Goal: Task Accomplishment & Management: Manage account settings

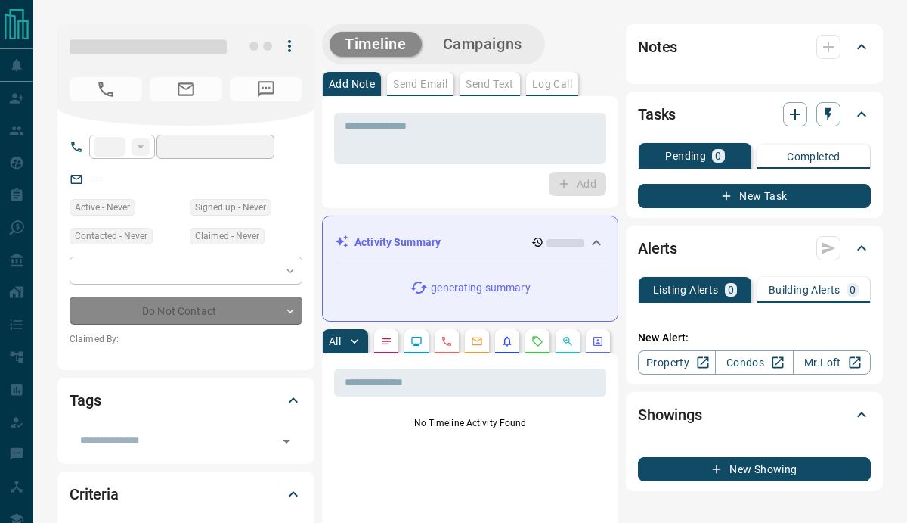
type input "**"
type input "**********"
type input "*"
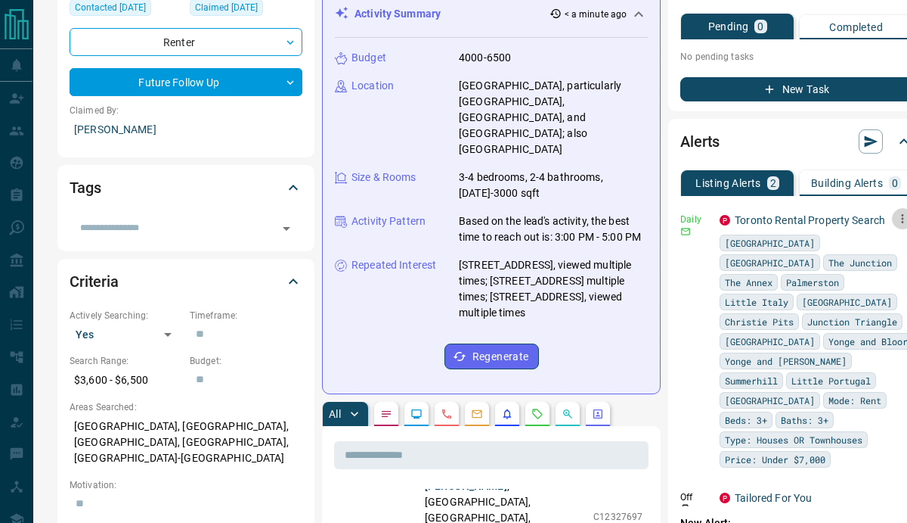
click at [896, 225] on icon "button" at bounding box center [903, 219] width 14 height 14
click at [849, 311] on li "Delete" at bounding box center [848, 311] width 67 height 24
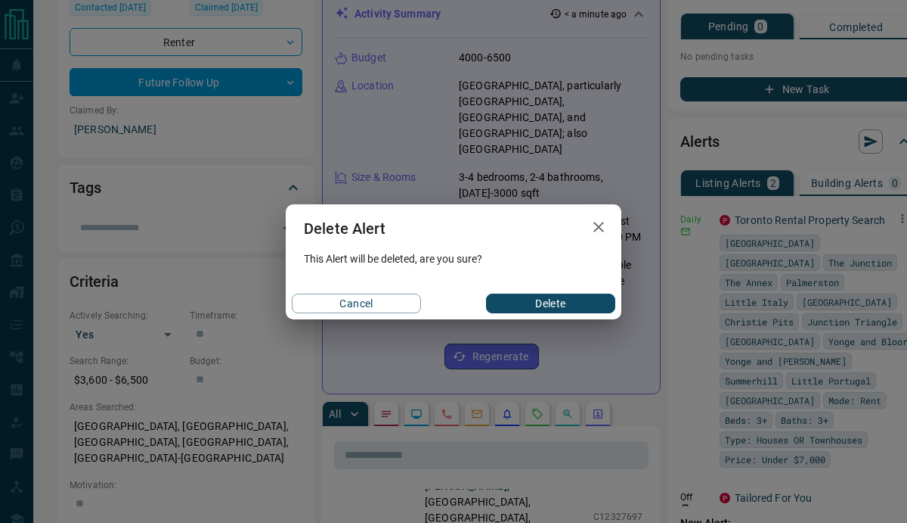
click at [573, 308] on button "Delete" at bounding box center [550, 303] width 129 height 20
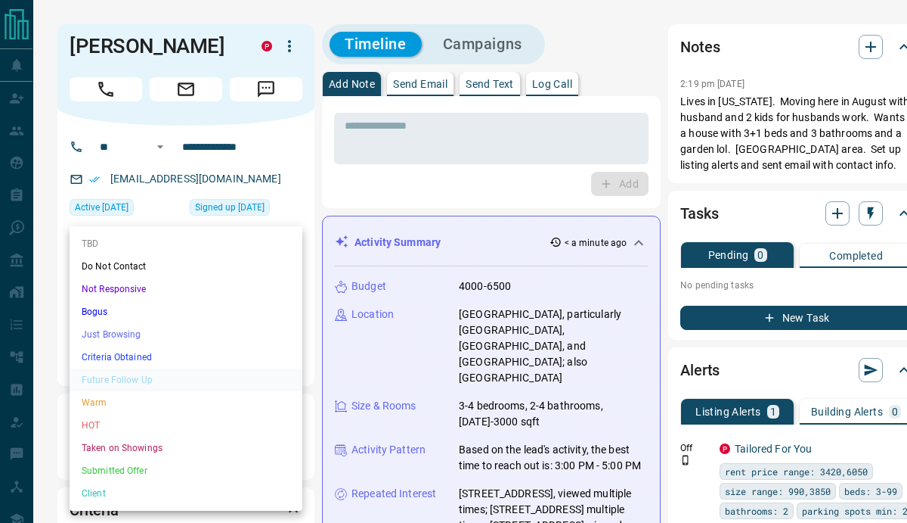
click at [172, 265] on li "Do Not Contact" at bounding box center [186, 266] width 233 height 23
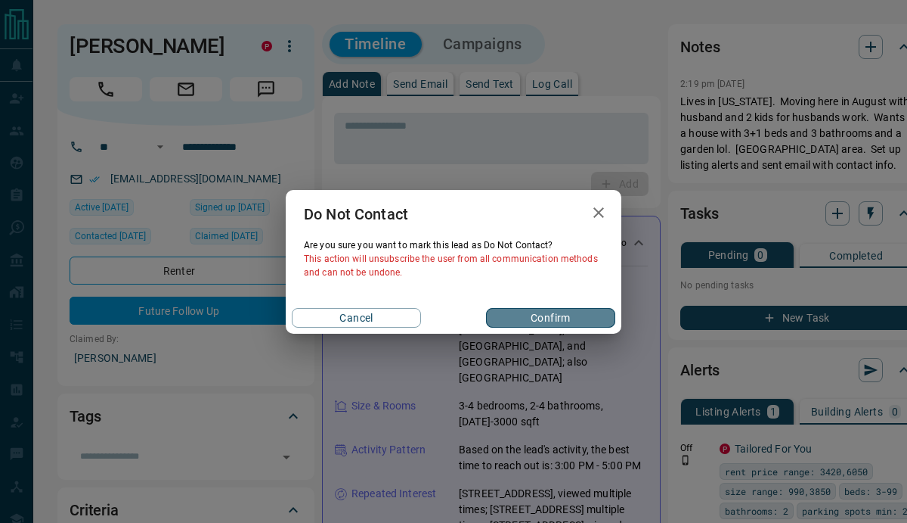
click at [503, 315] on button "Confirm" at bounding box center [550, 318] width 129 height 20
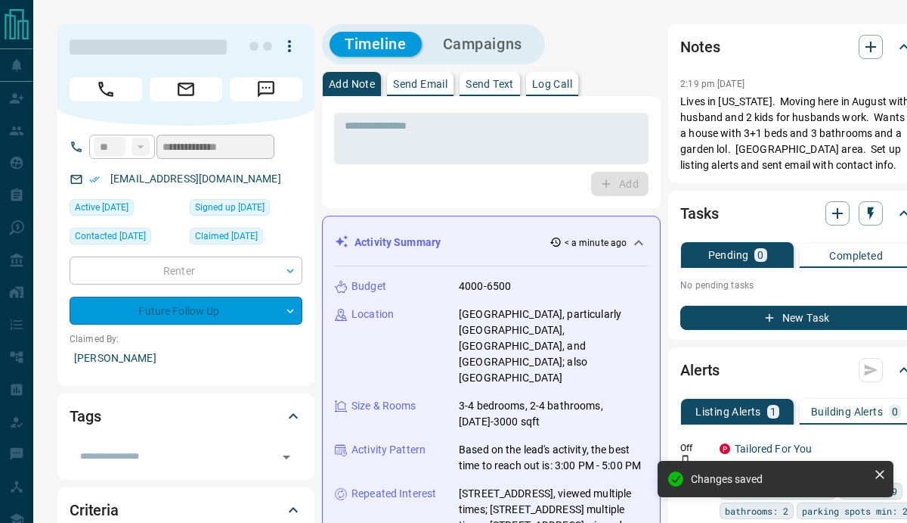
type input "*"
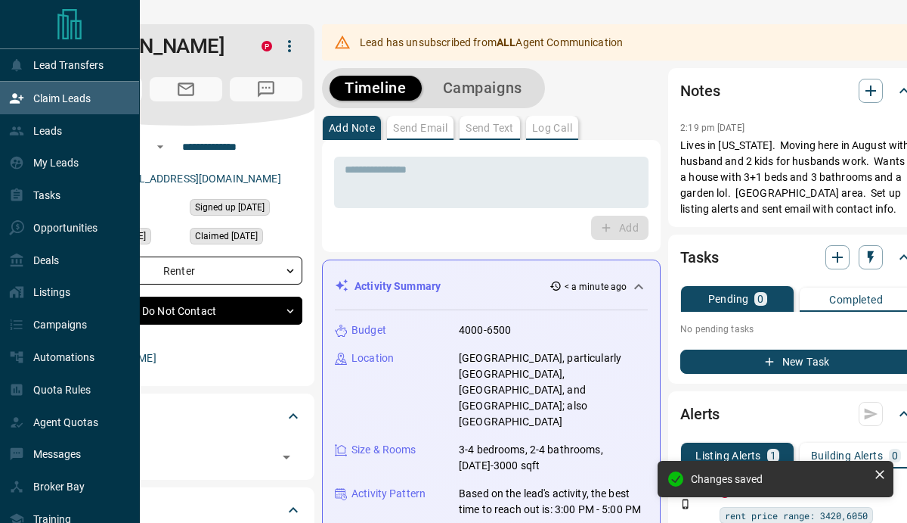
click at [29, 105] on div "Claim Leads" at bounding box center [50, 97] width 82 height 25
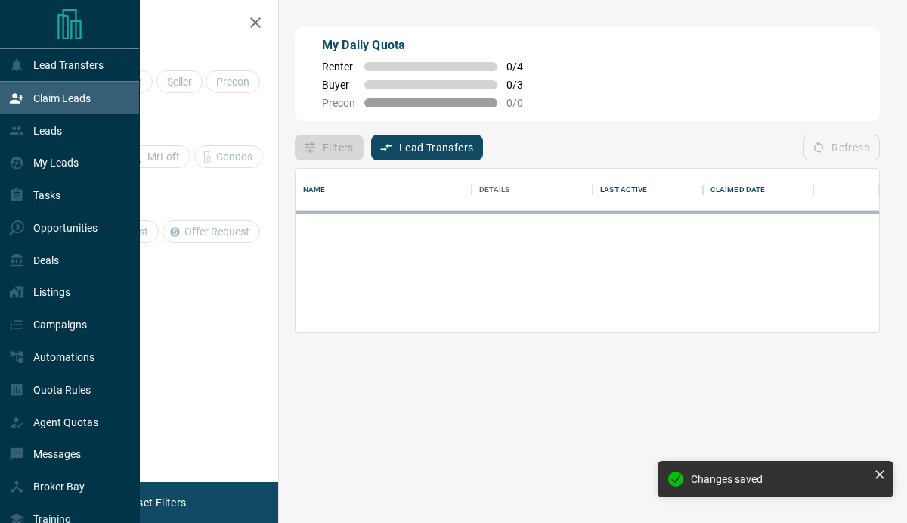
scroll to position [103, 584]
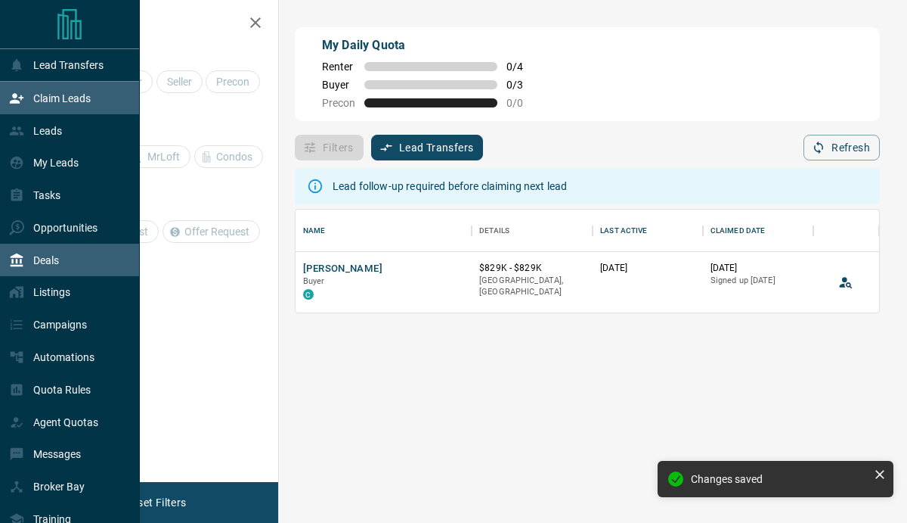
click at [29, 265] on div "Deals" at bounding box center [34, 259] width 50 height 25
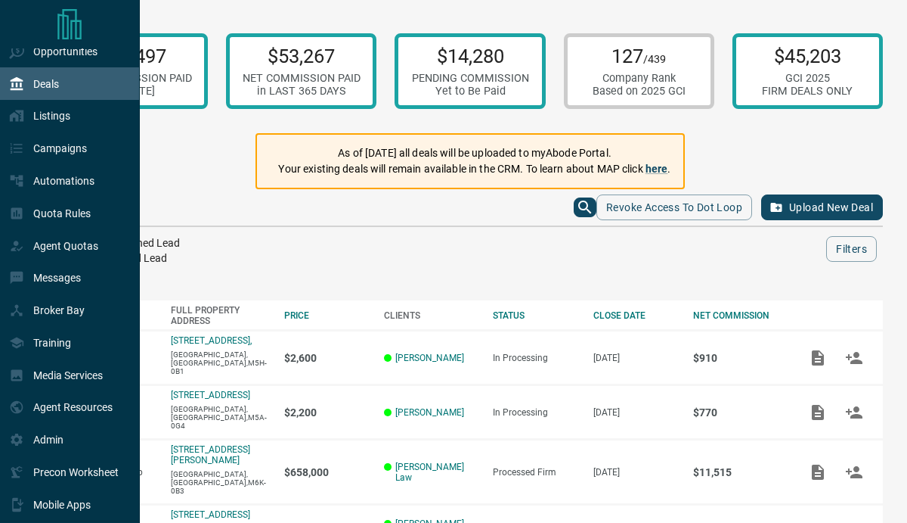
scroll to position [248, 0]
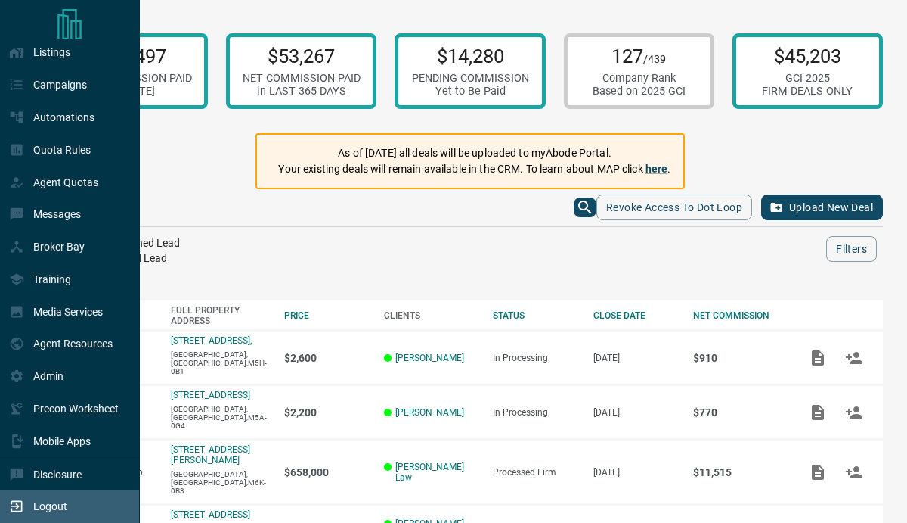
click at [35, 514] on div "Logout" at bounding box center [38, 506] width 58 height 25
